Goal: Information Seeking & Learning: Learn about a topic

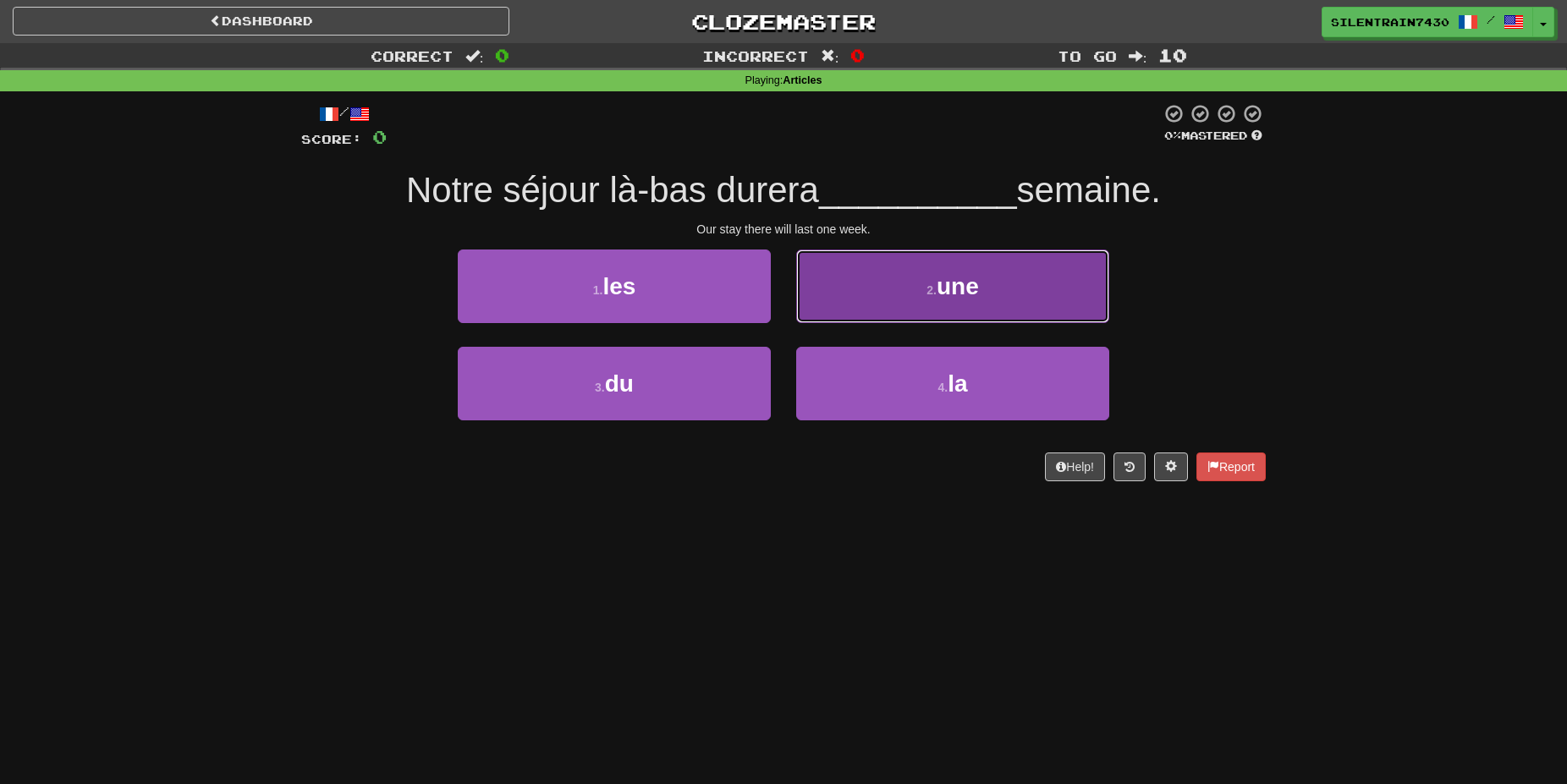
click at [935, 301] on button "2 . une" at bounding box center [952, 286] width 313 height 74
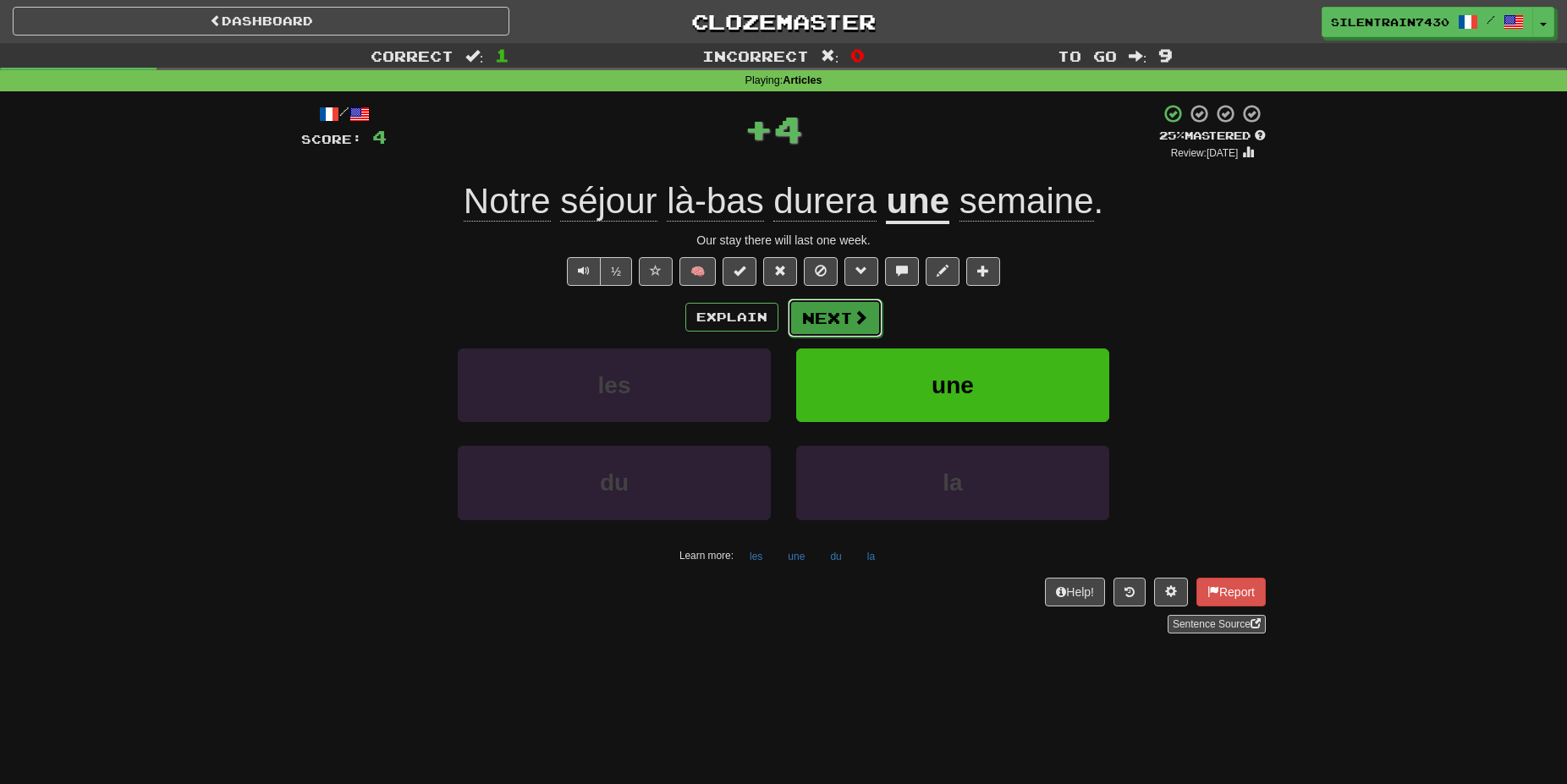
click at [867, 323] on button "Next" at bounding box center [835, 318] width 95 height 39
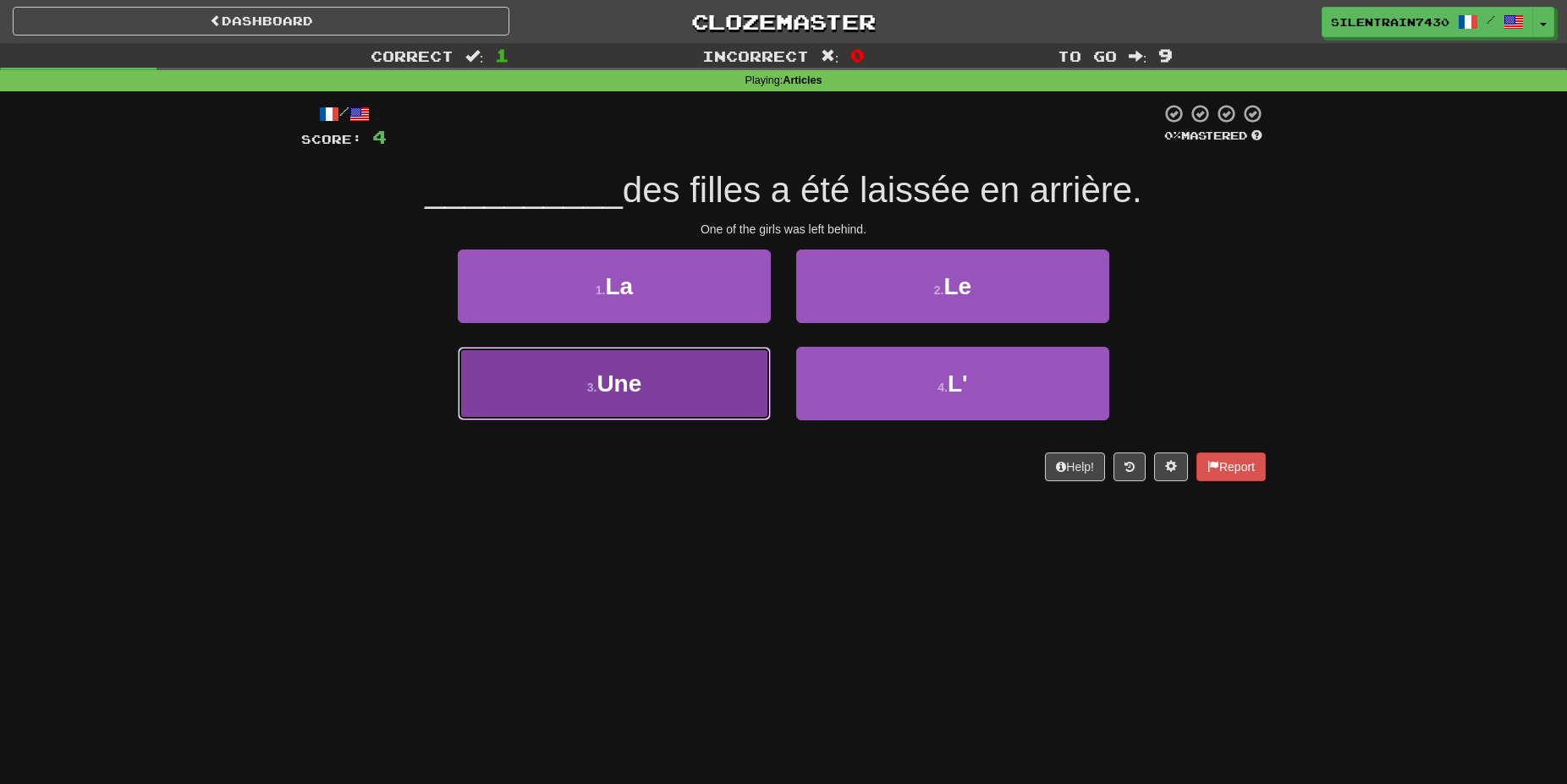
click at [740, 377] on button "3 . Une" at bounding box center [614, 383] width 313 height 74
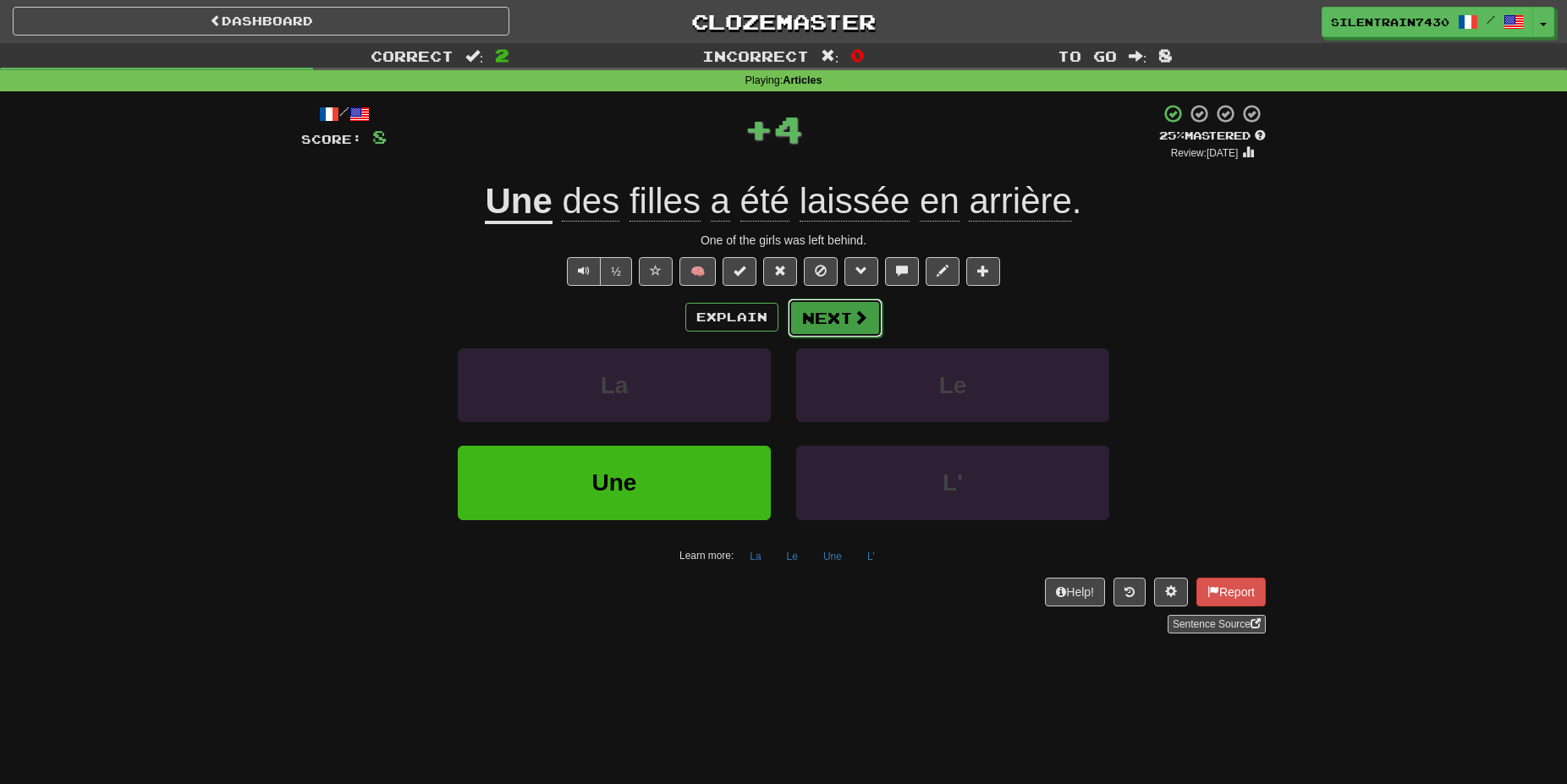
click at [844, 320] on button "Next" at bounding box center [835, 318] width 95 height 39
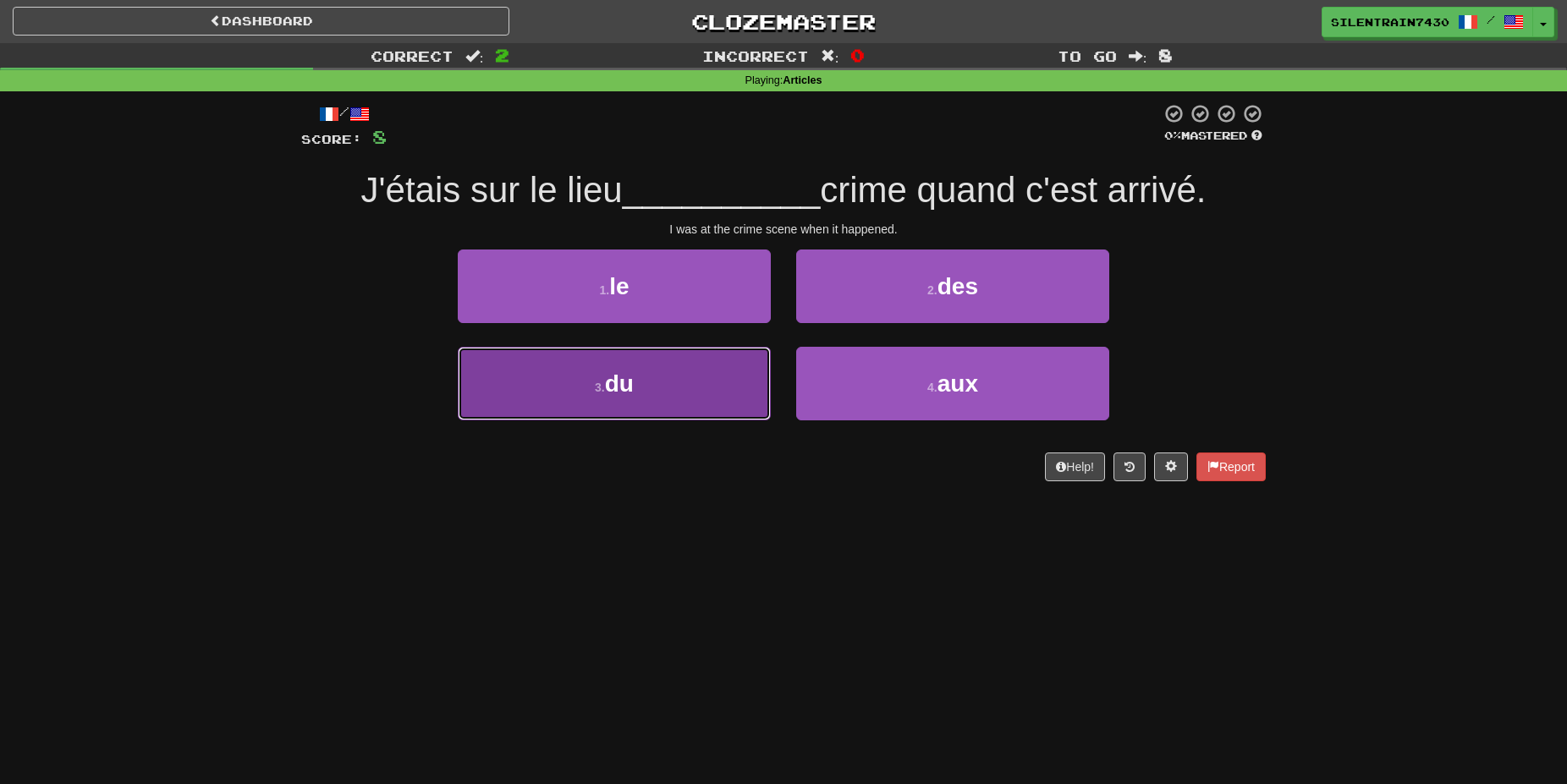
click at [699, 382] on button "3 . du" at bounding box center [614, 383] width 313 height 74
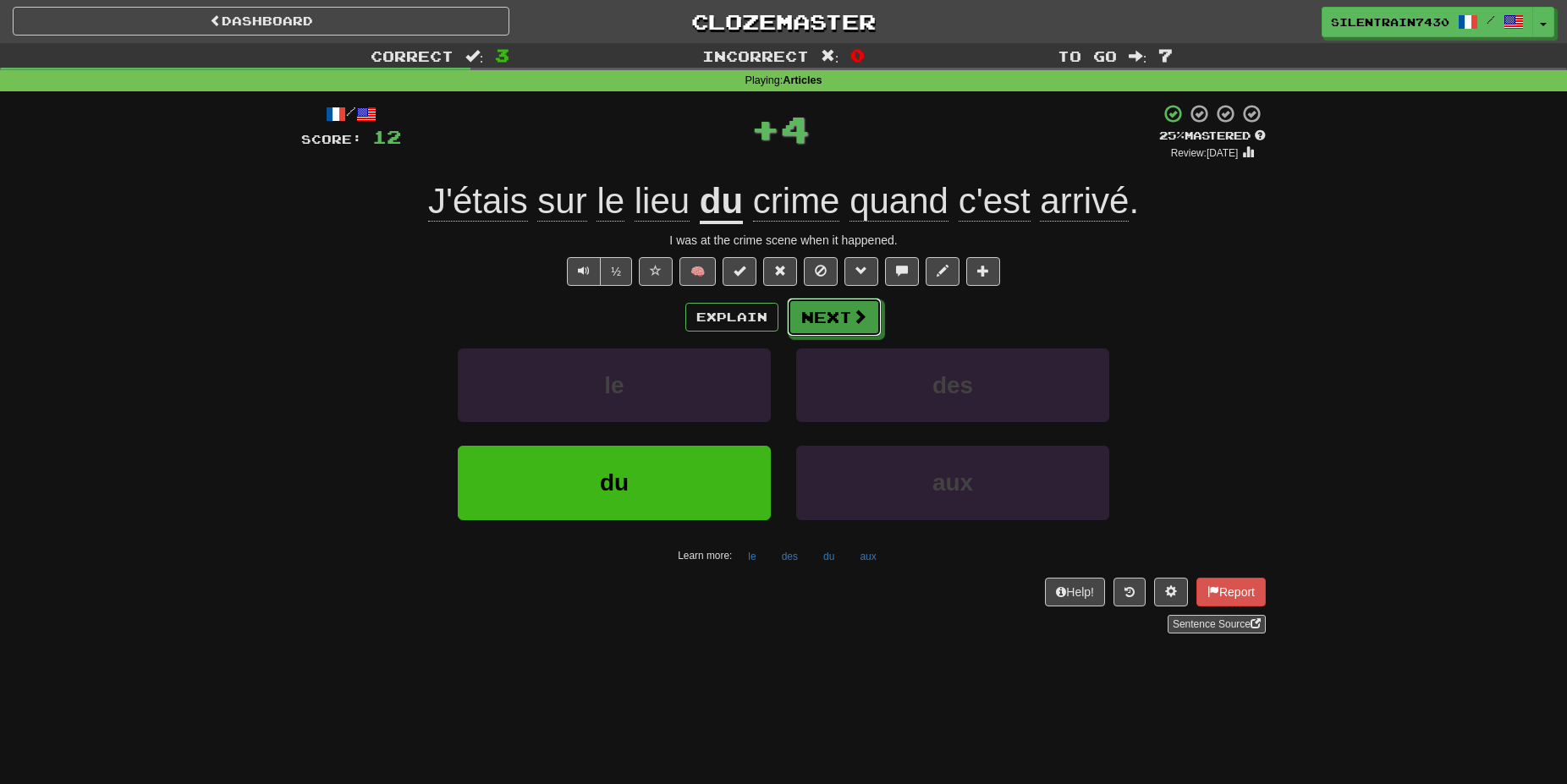
click at [853, 324] on span at bounding box center [859, 316] width 15 height 15
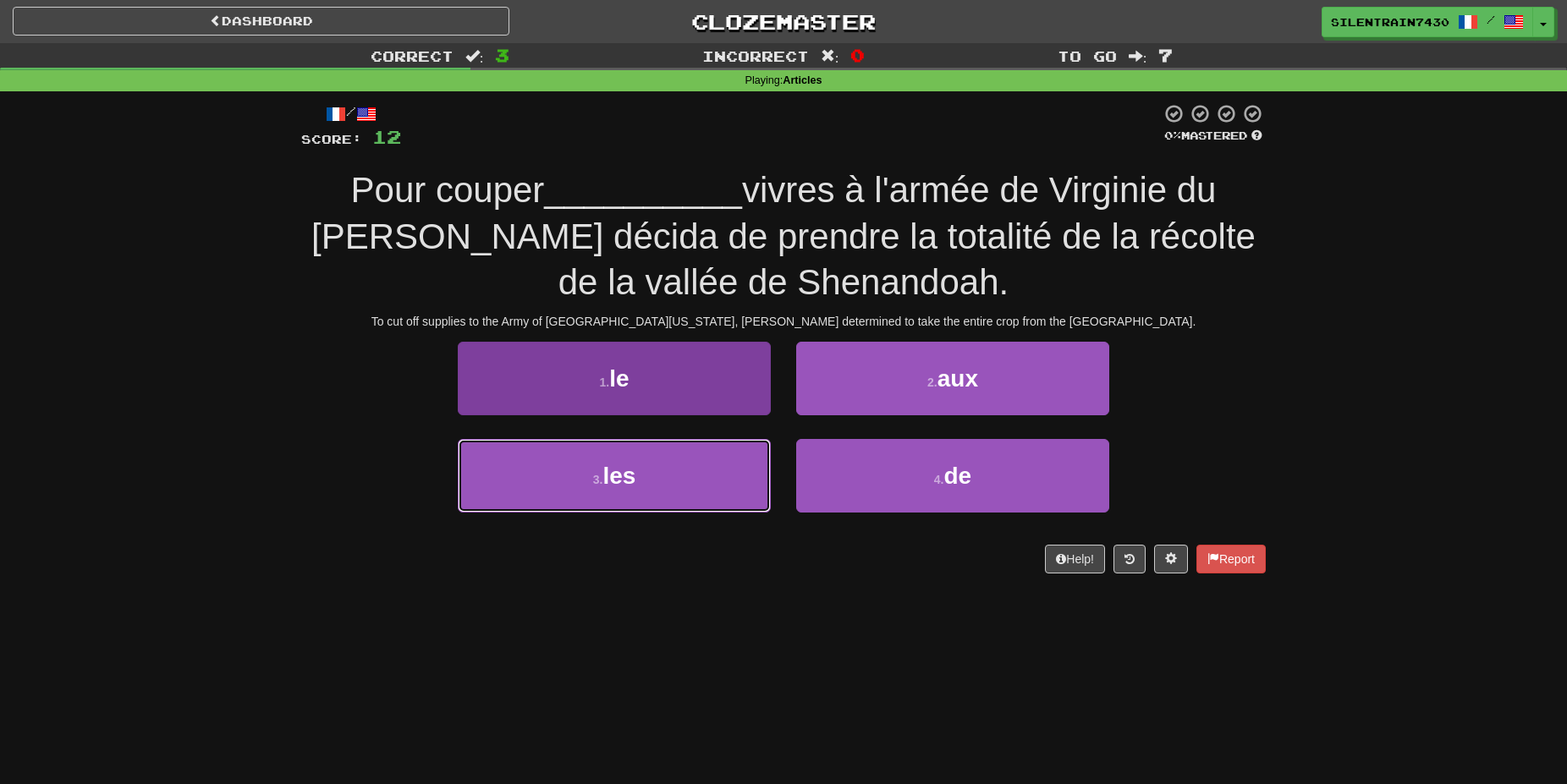
click at [667, 471] on button "3 . les" at bounding box center [614, 475] width 313 height 74
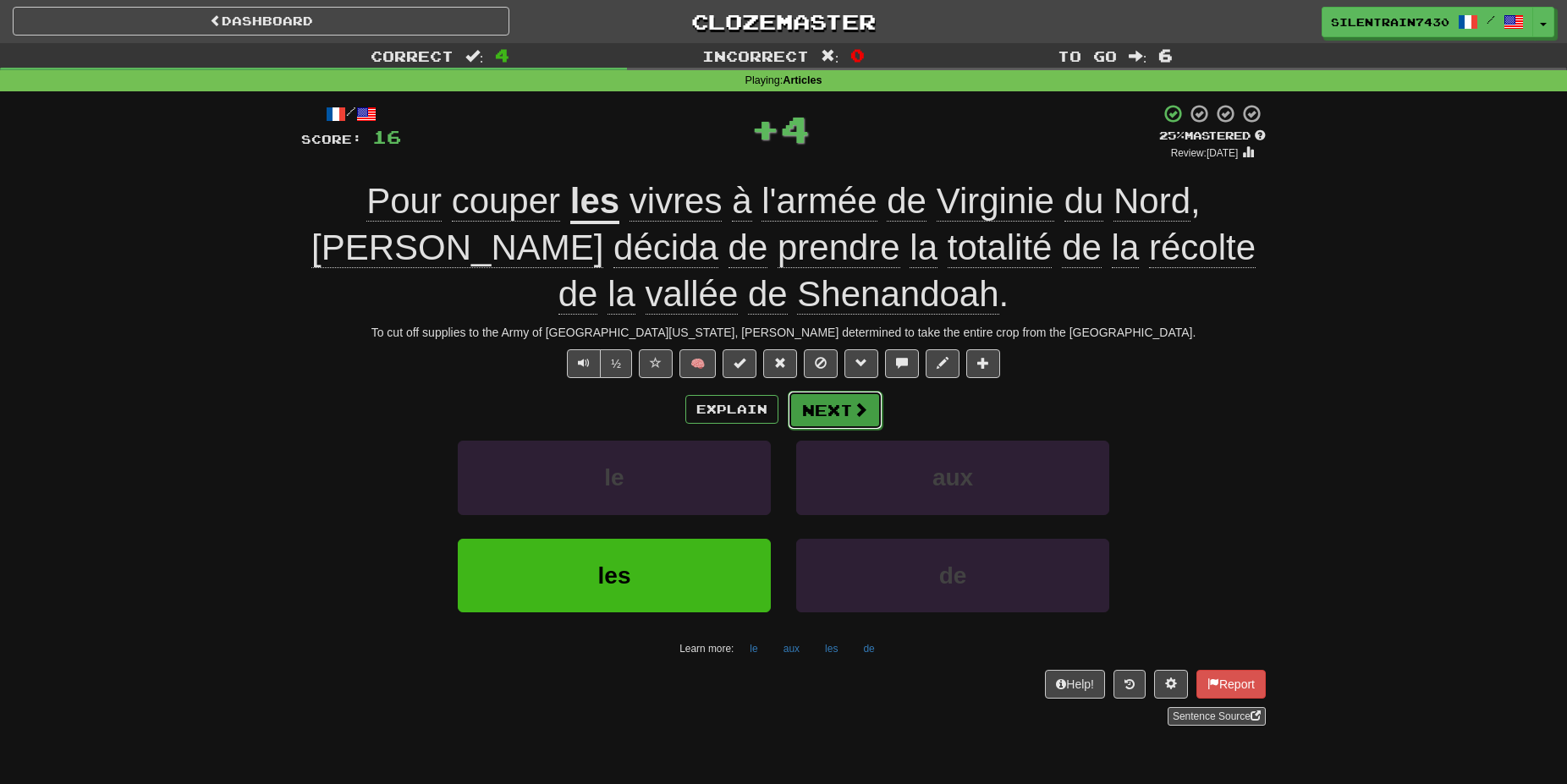
click at [824, 408] on button "Next" at bounding box center [835, 410] width 95 height 39
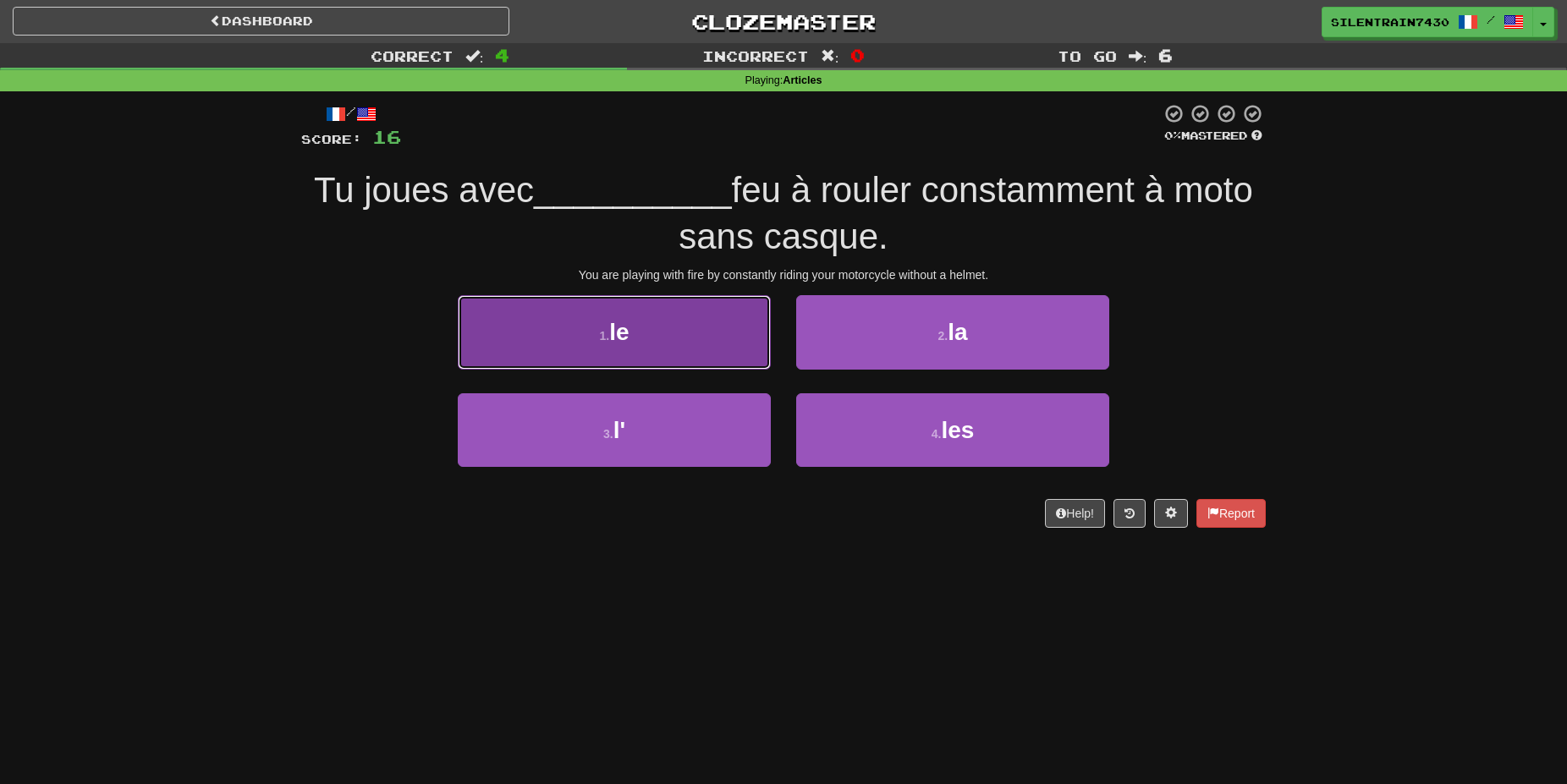
click at [677, 358] on button "1 . le" at bounding box center [614, 331] width 313 height 74
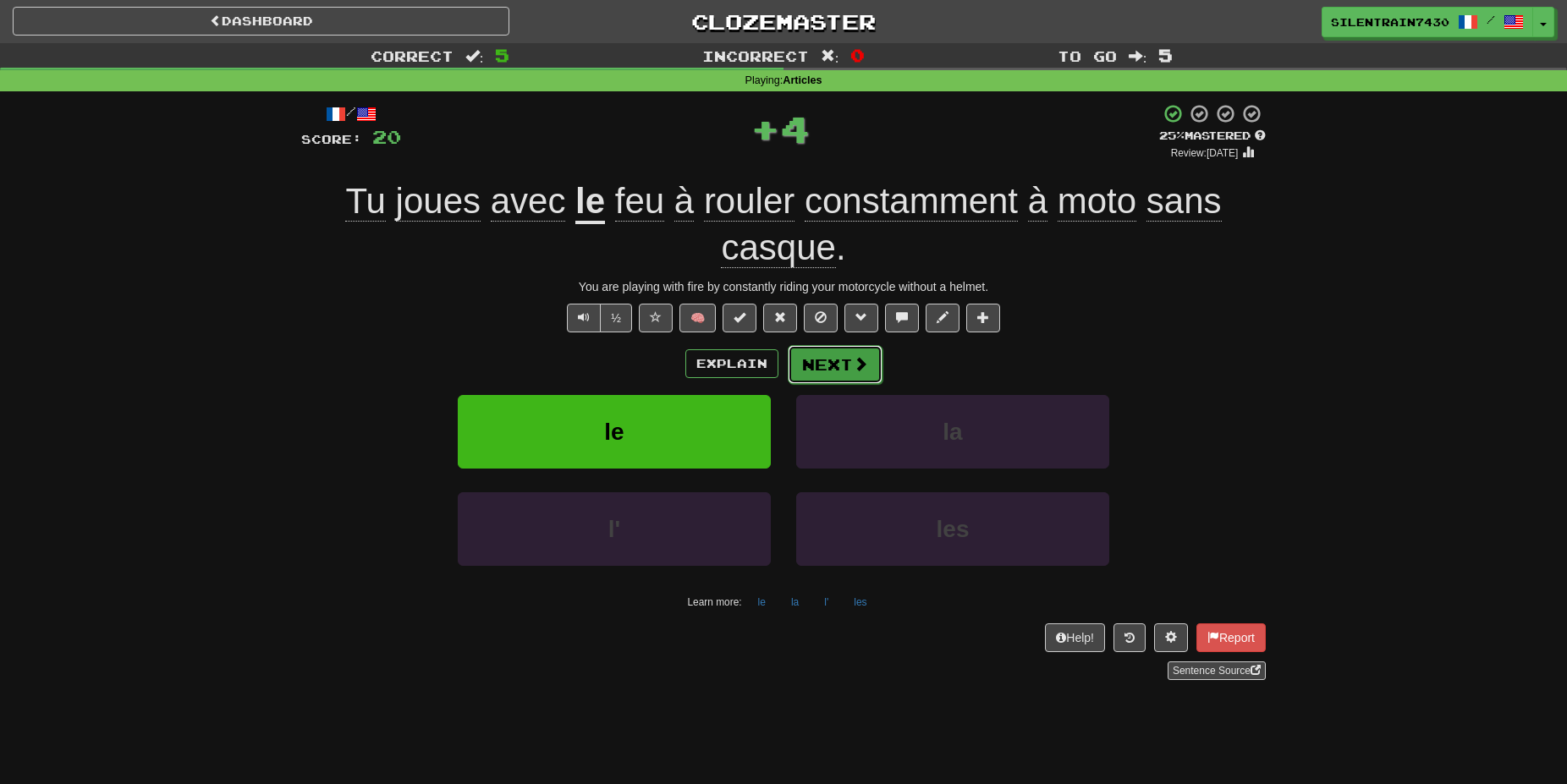
click at [805, 368] on button "Next" at bounding box center [835, 364] width 95 height 39
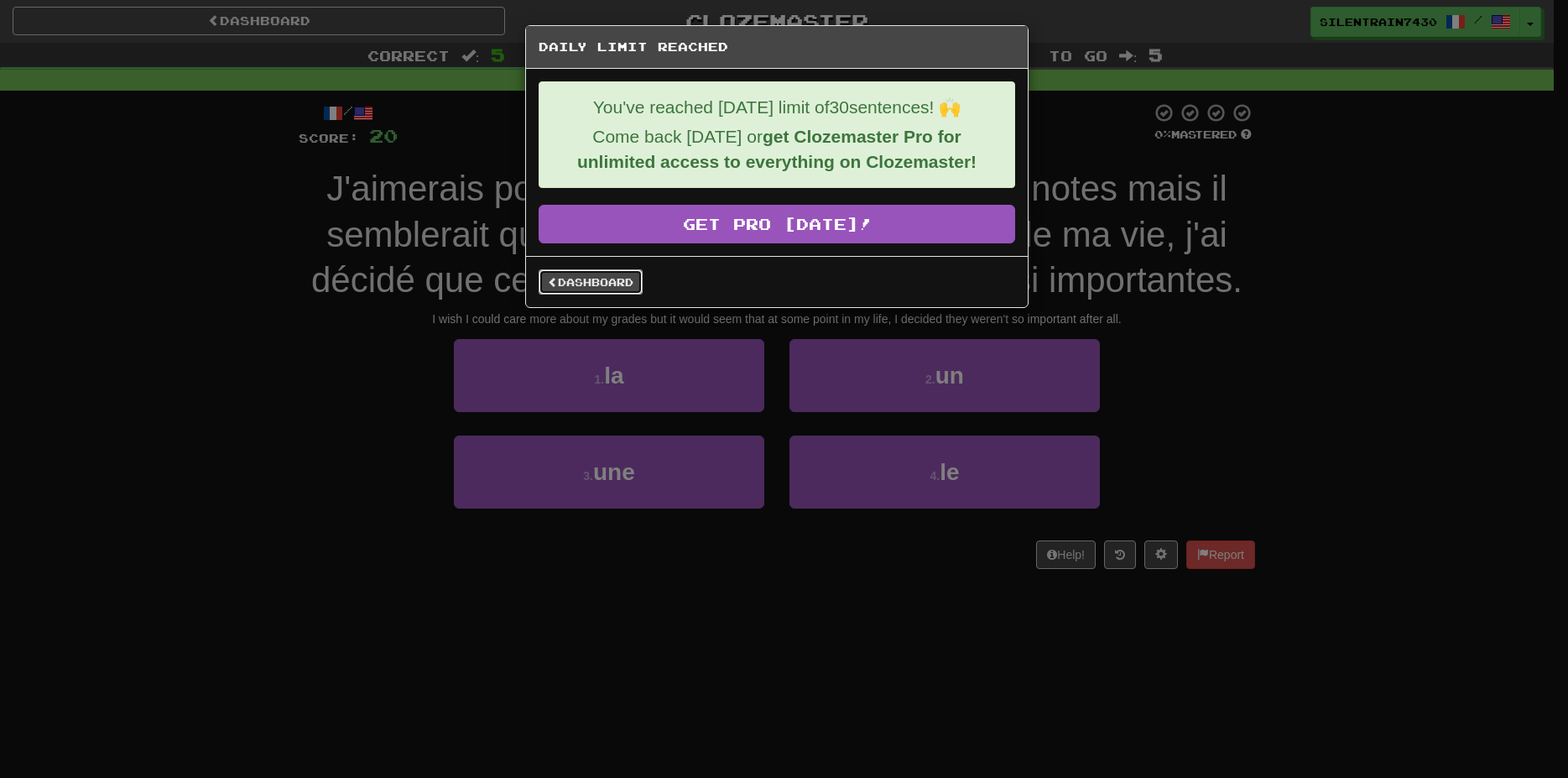
click at [615, 282] on link "Dashboard" at bounding box center [590, 281] width 104 height 25
